Goal: Register for event/course

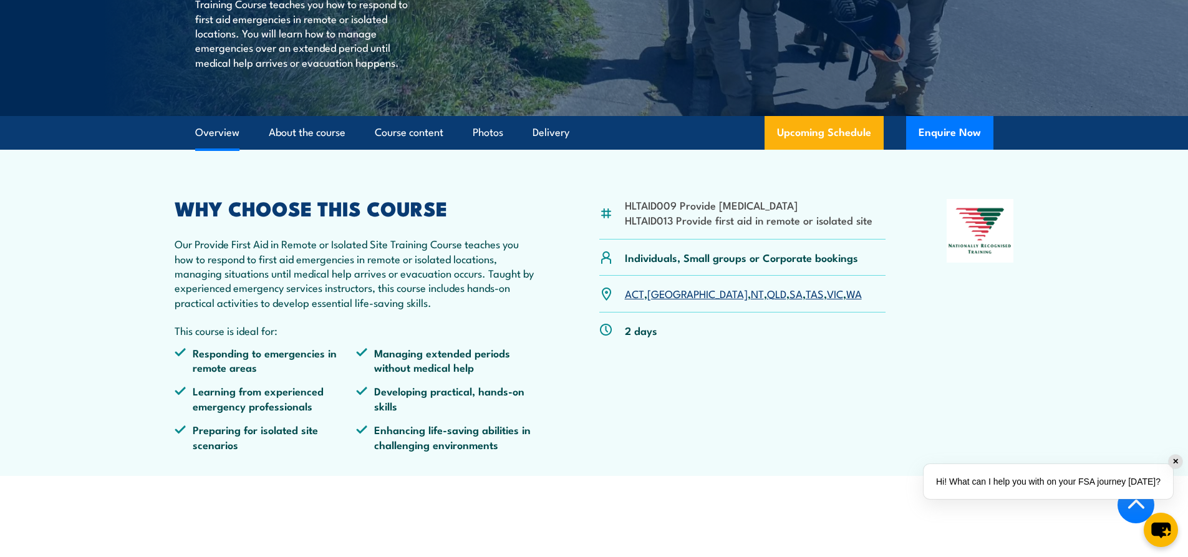
scroll to position [312, 0]
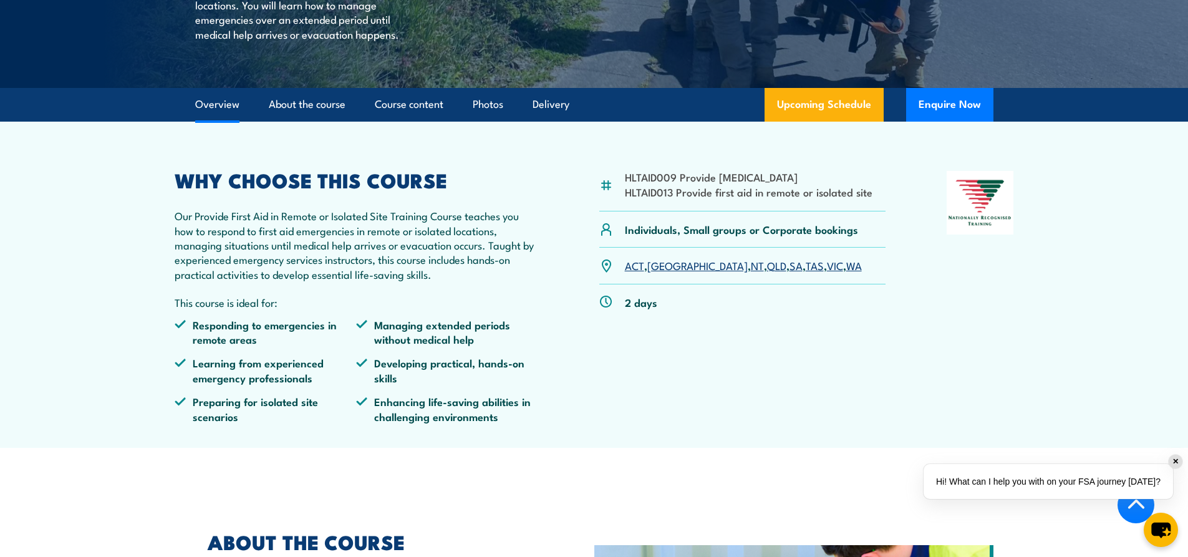
click at [827, 267] on link "VIC" at bounding box center [835, 265] width 16 height 15
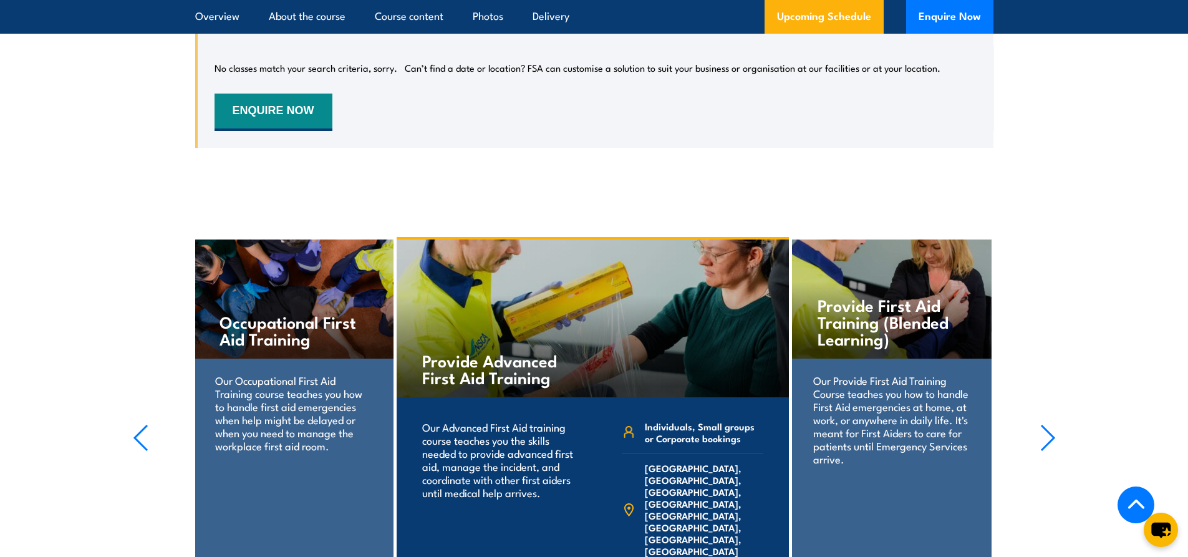
scroll to position [2370, 0]
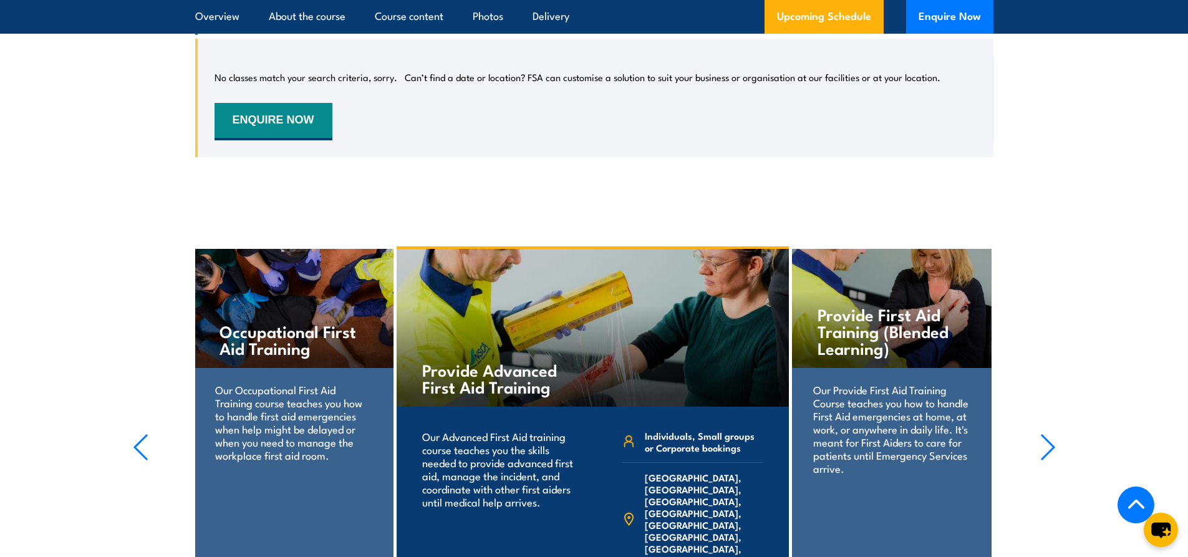
click at [1050, 433] on icon "button" at bounding box center [1048, 446] width 16 height 27
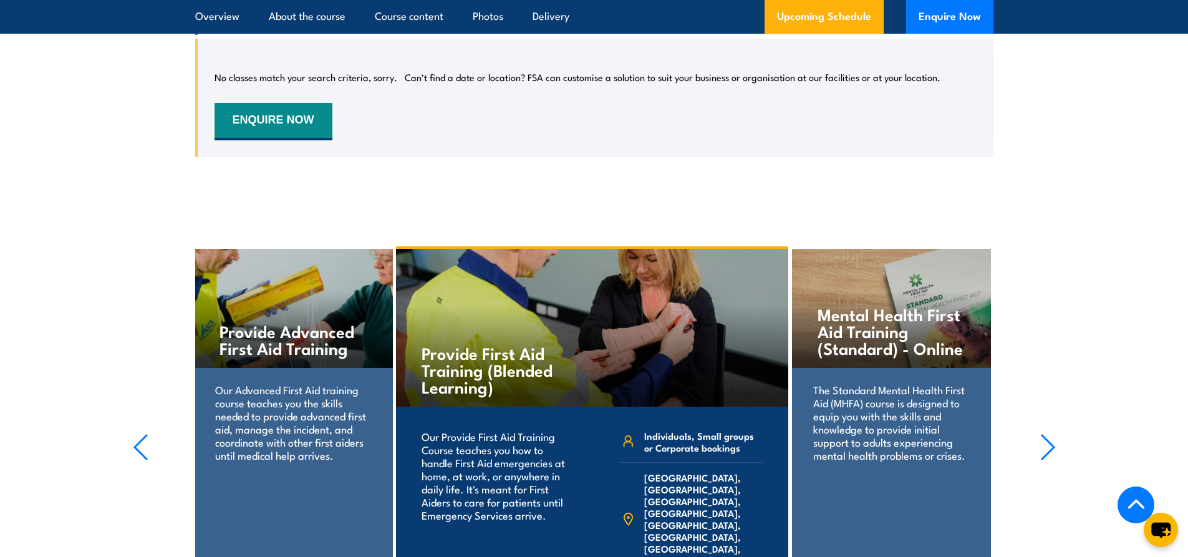
click at [1050, 433] on icon "button" at bounding box center [1048, 446] width 16 height 27
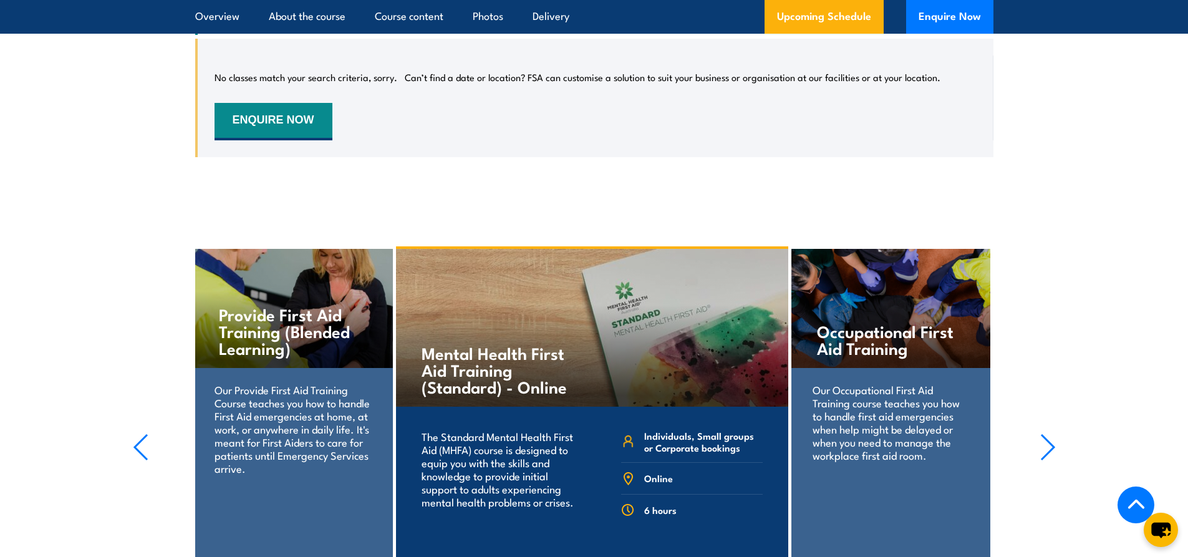
click at [1050, 433] on icon "button" at bounding box center [1048, 446] width 16 height 27
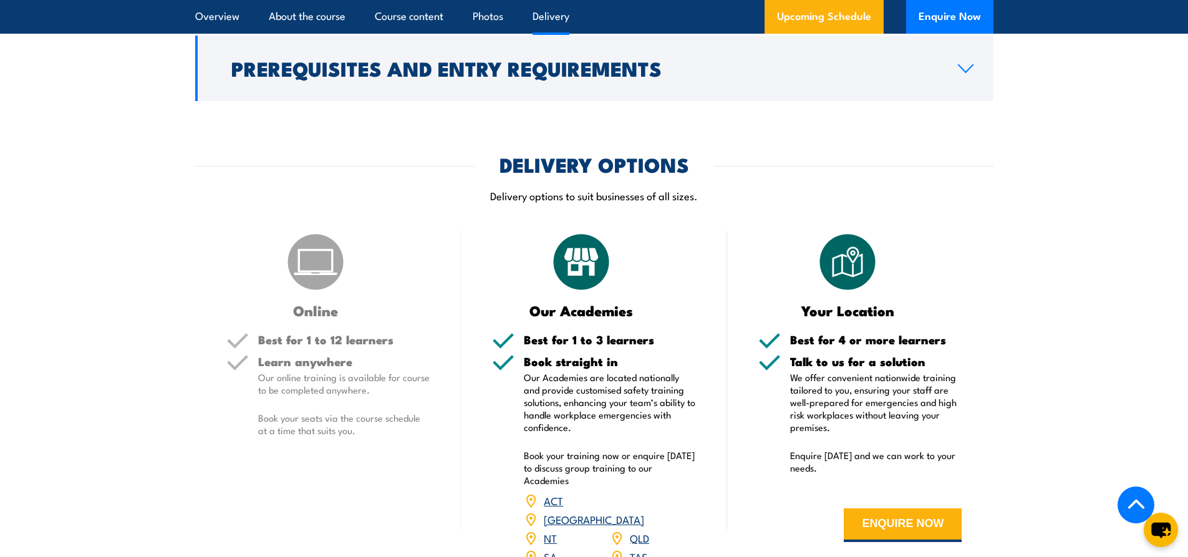
scroll to position [1559, 0]
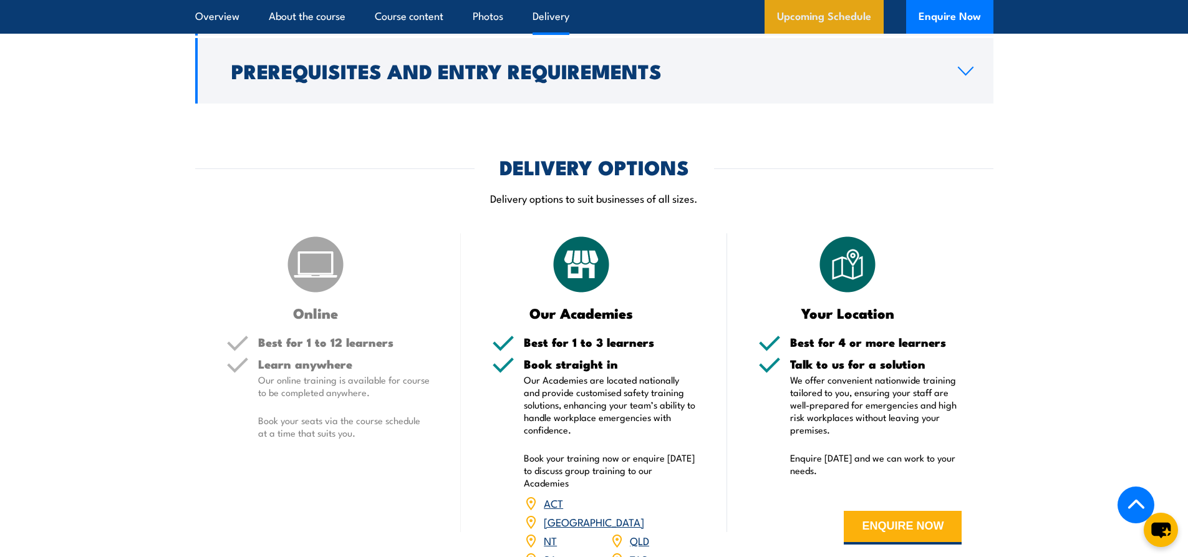
click at [841, 24] on link "Upcoming Schedule" at bounding box center [824, 17] width 119 height 34
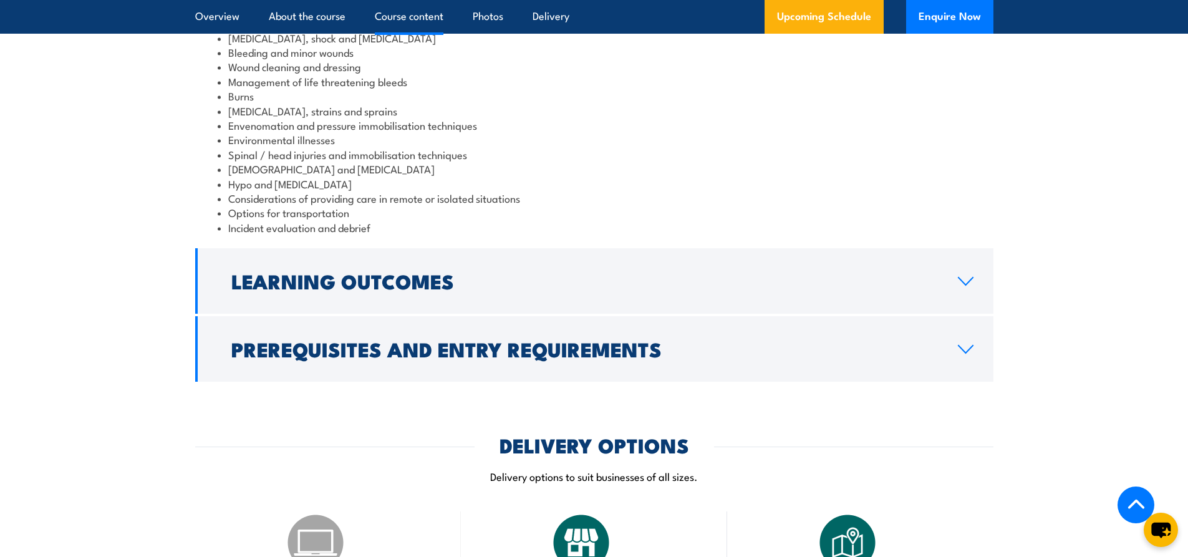
scroll to position [1309, 0]
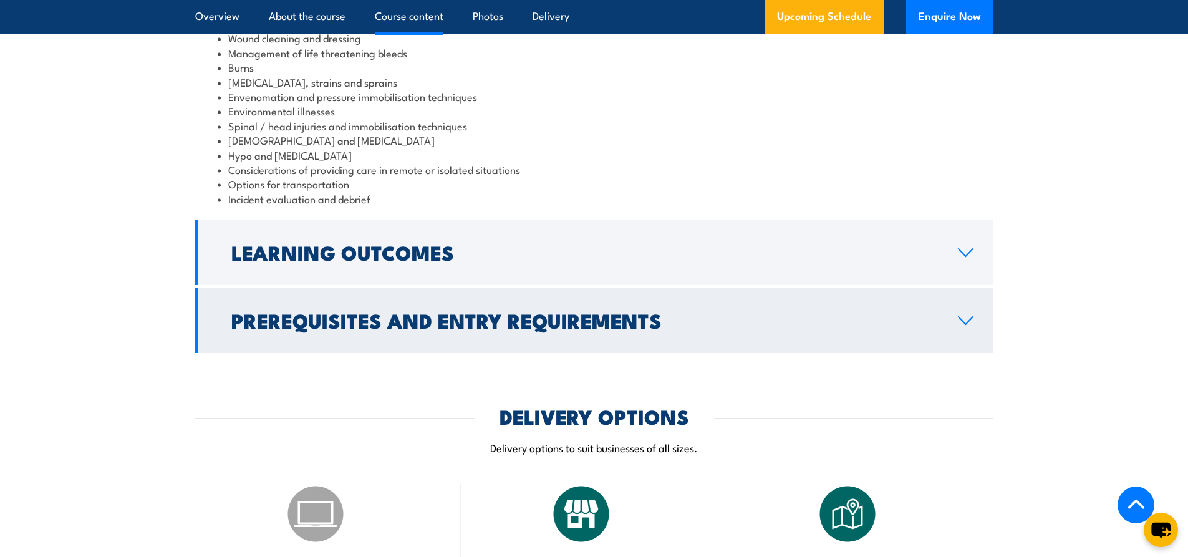
click at [964, 316] on icon at bounding box center [965, 321] width 17 height 10
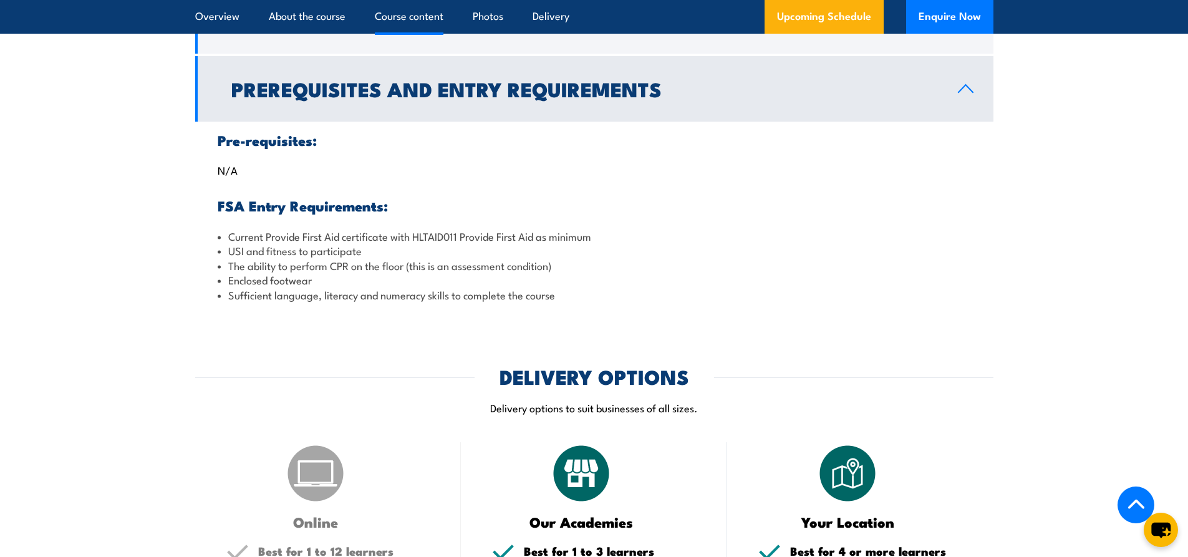
scroll to position [694, 0]
